Goal: Transaction & Acquisition: Purchase product/service

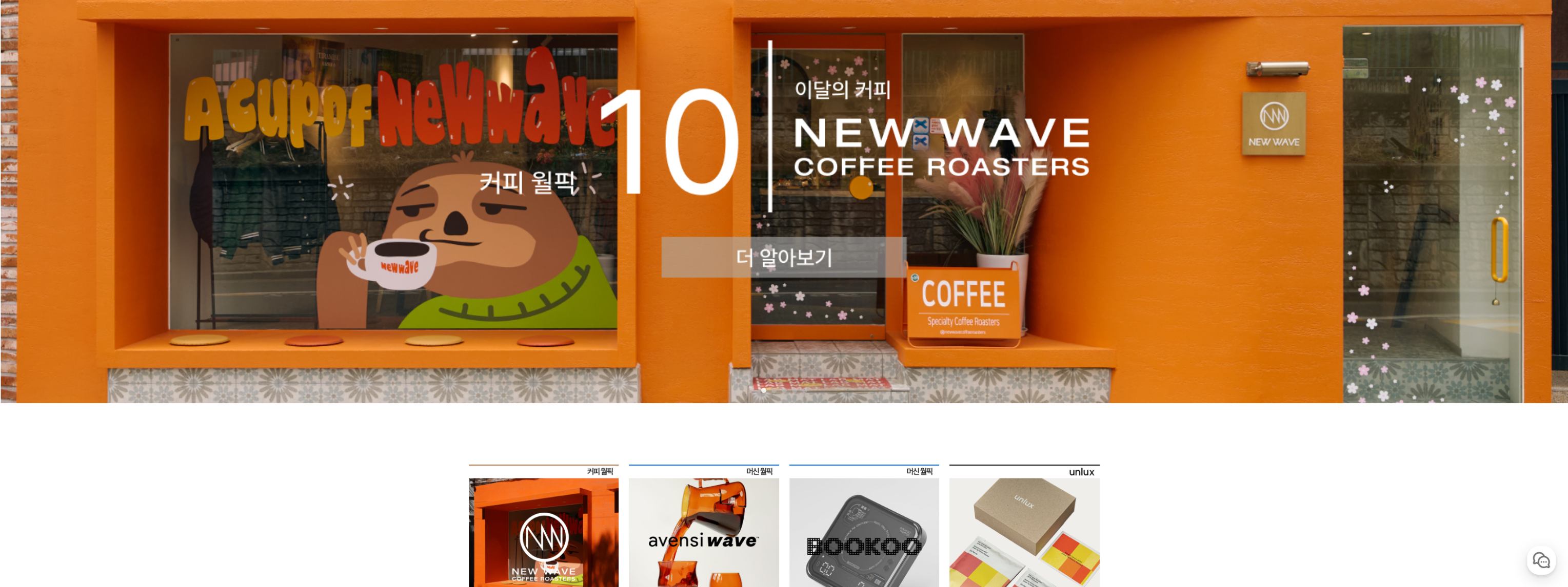
scroll to position [427, 0]
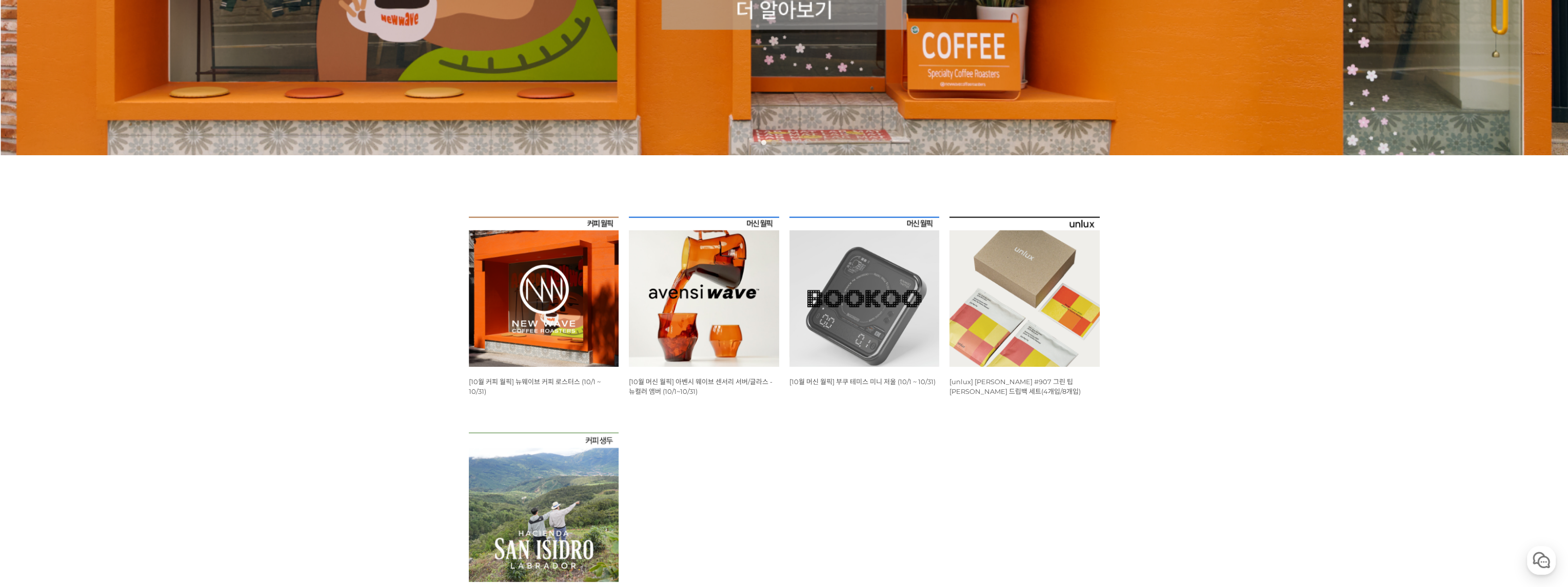
click at [663, 288] on img at bounding box center [703, 291] width 150 height 150
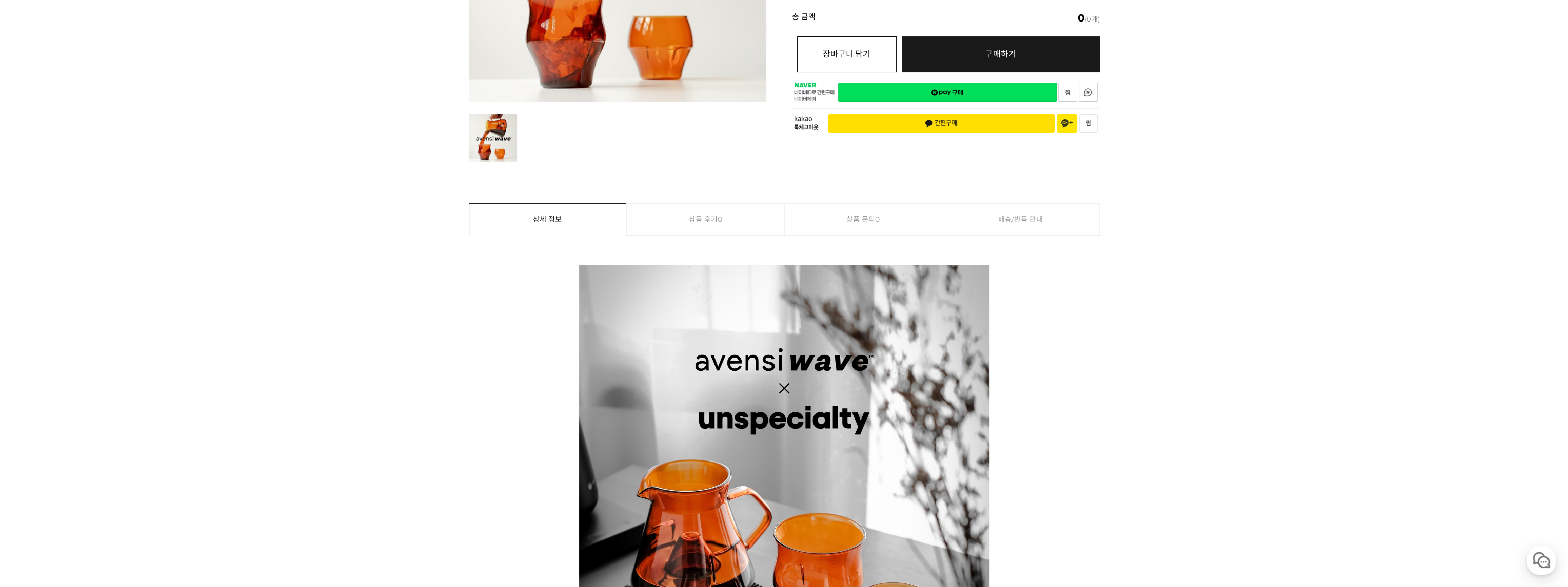
scroll to position [85, 0]
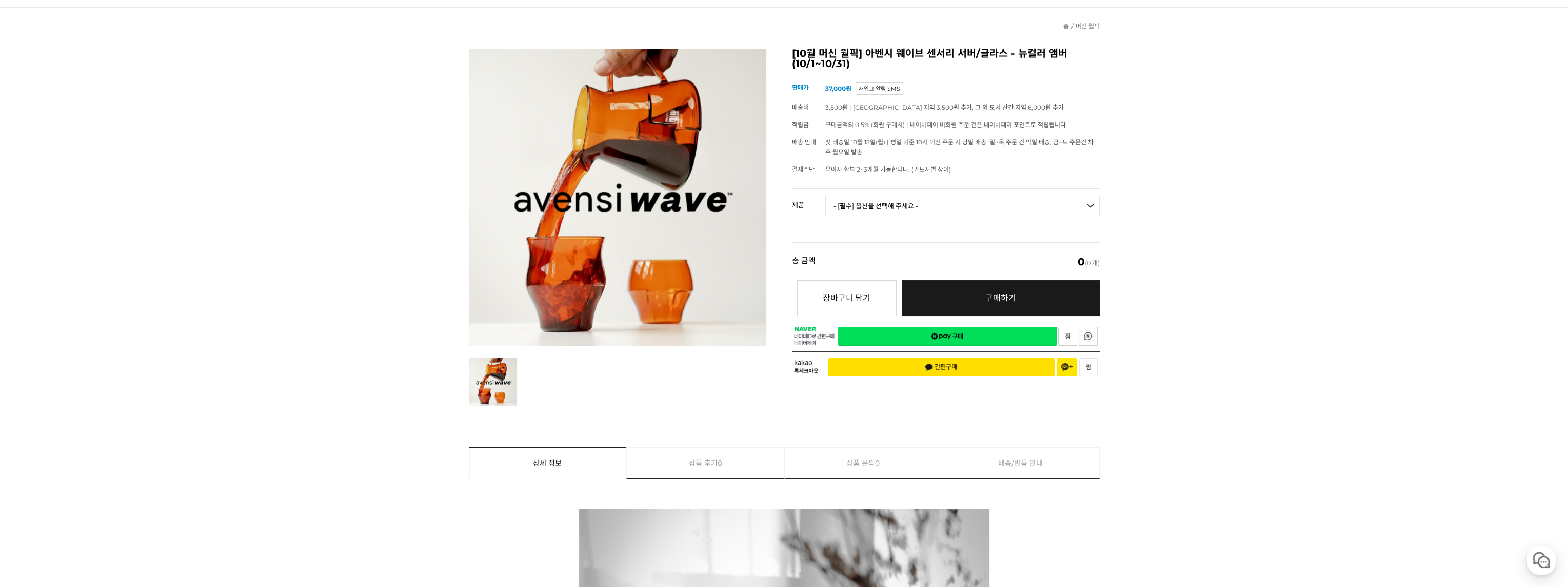
click at [837, 199] on select "- [필수] 옵션을 선택해 주세요 - ------------------- 웨이브 앰버 3종 세트 [품절] 사이클론 센서리 서버 앰버 [품절] …" at bounding box center [962, 206] width 274 height 21
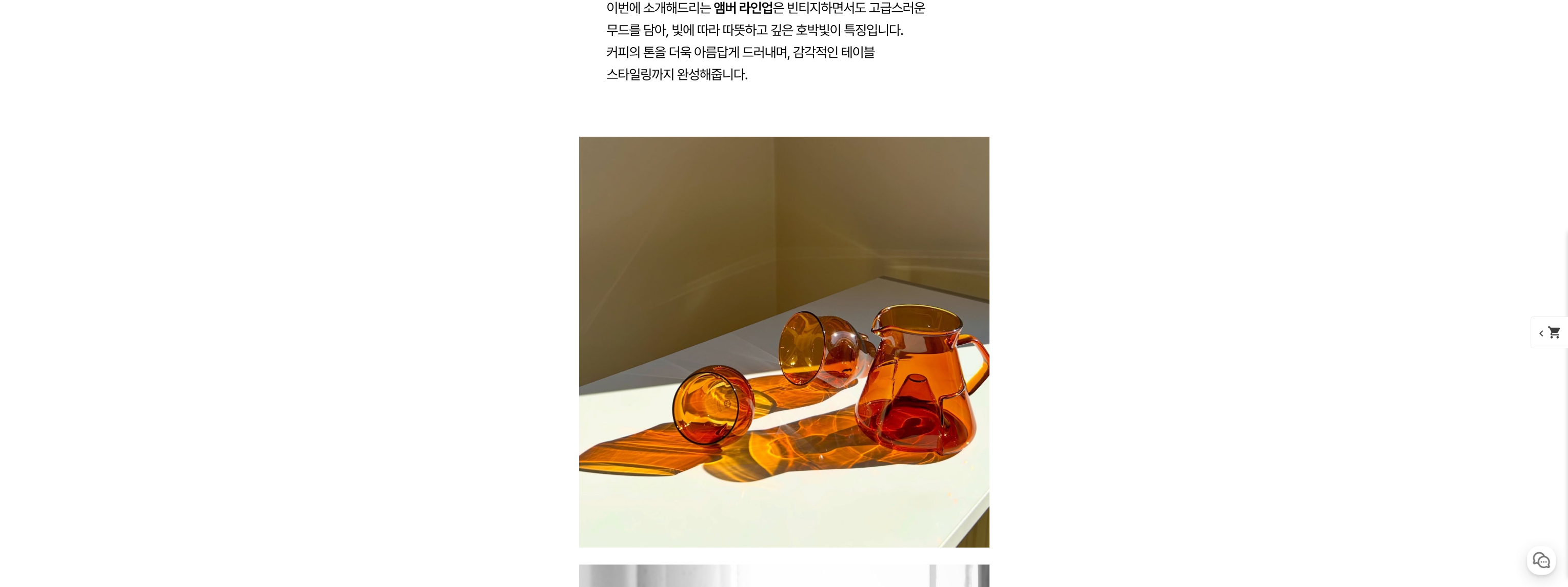
scroll to position [1452, 0]
